Goal: Find specific page/section: Find specific page/section

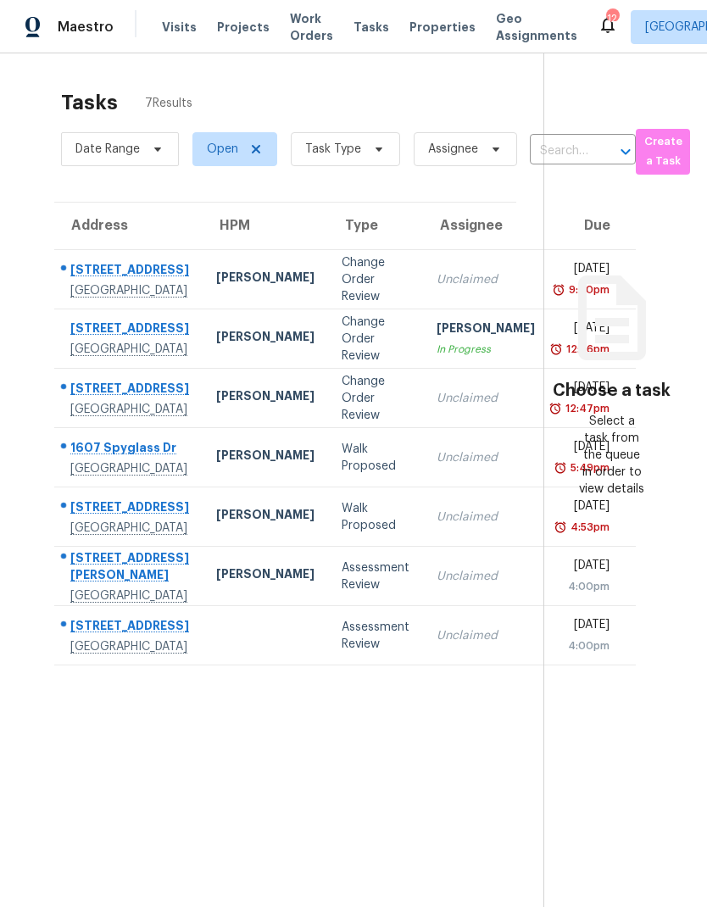
click at [436, 29] on span "Properties" at bounding box center [442, 27] width 66 height 17
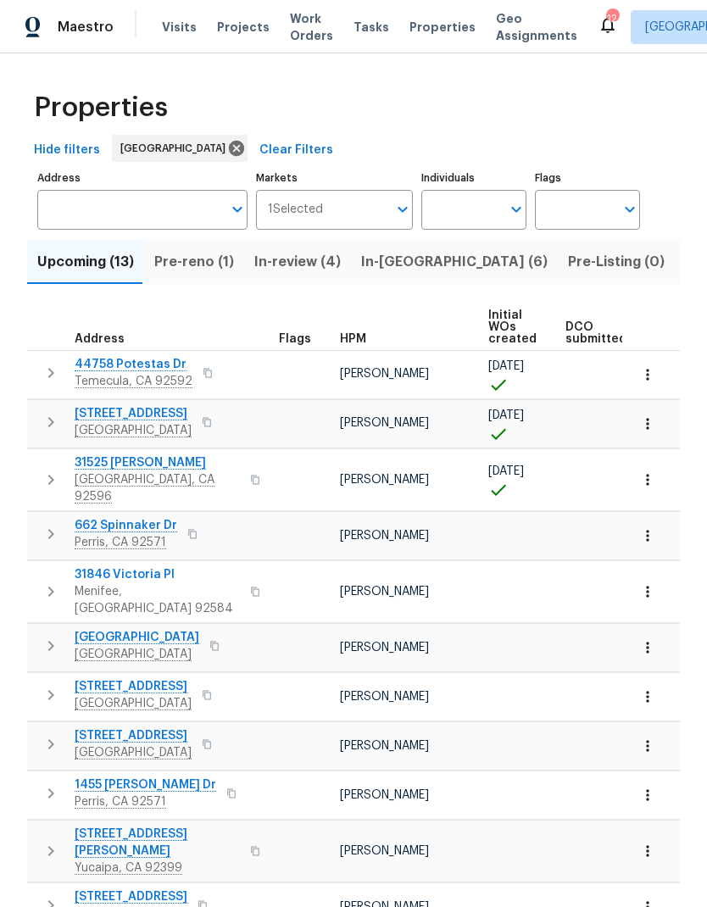
click at [176, 33] on span "Visits" at bounding box center [179, 27] width 35 height 17
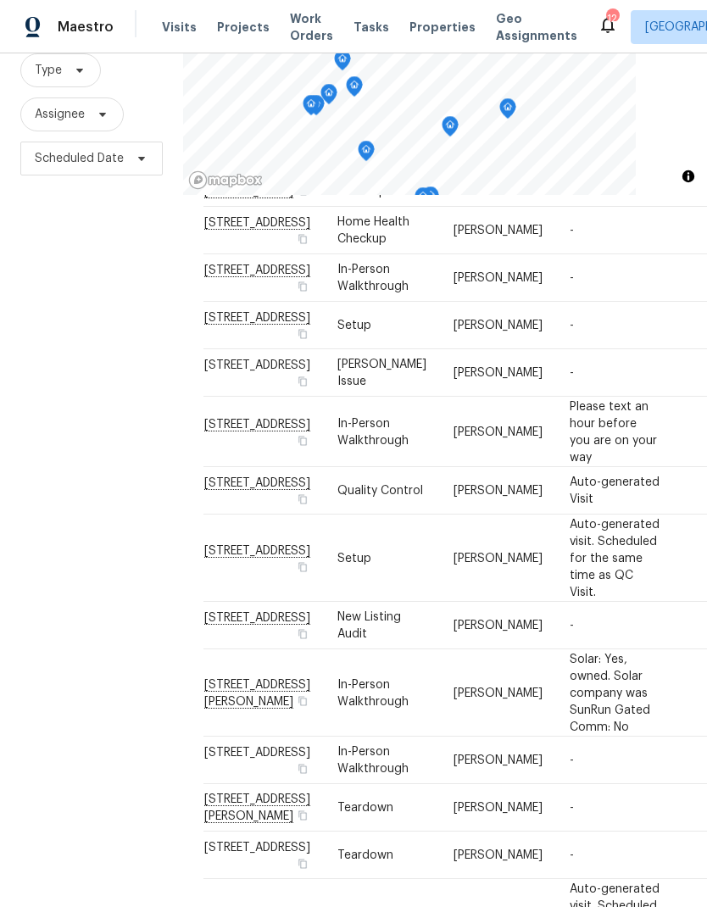
scroll to position [595, 0]
